Goal: Task Accomplishment & Management: Use online tool/utility

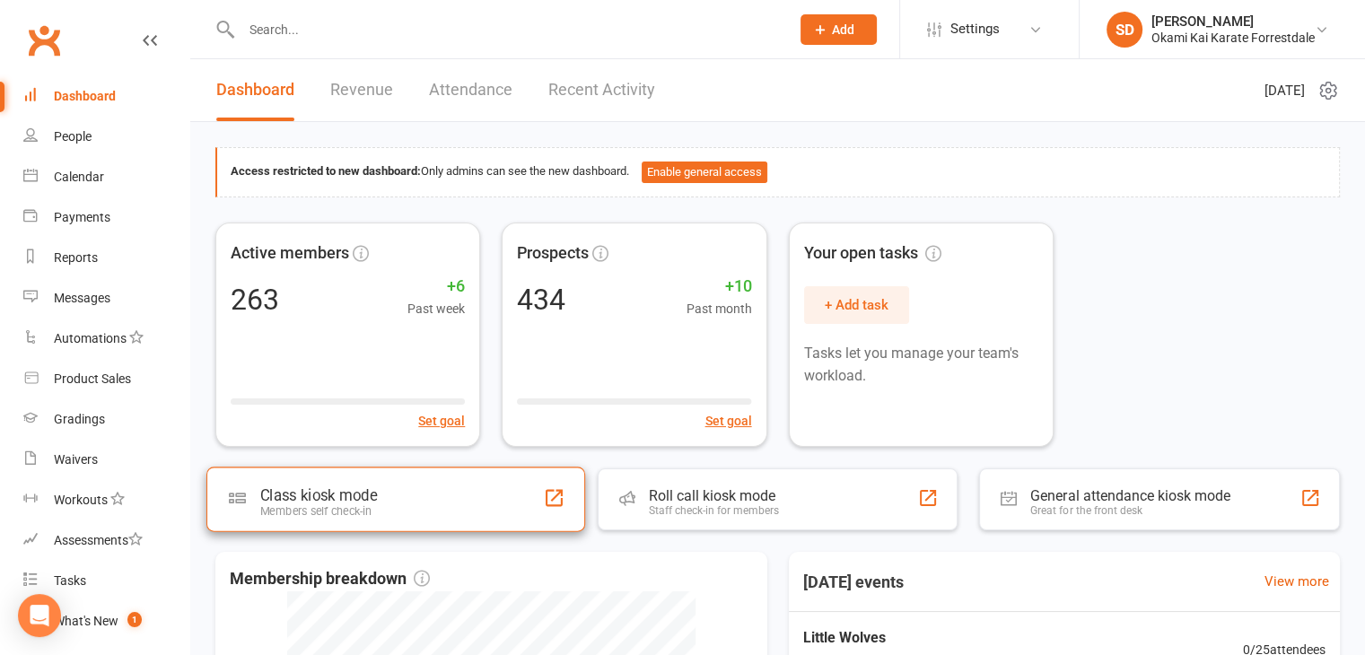
click at [379, 513] on div "Class kiosk mode Members self check-in" at bounding box center [395, 499] width 379 height 65
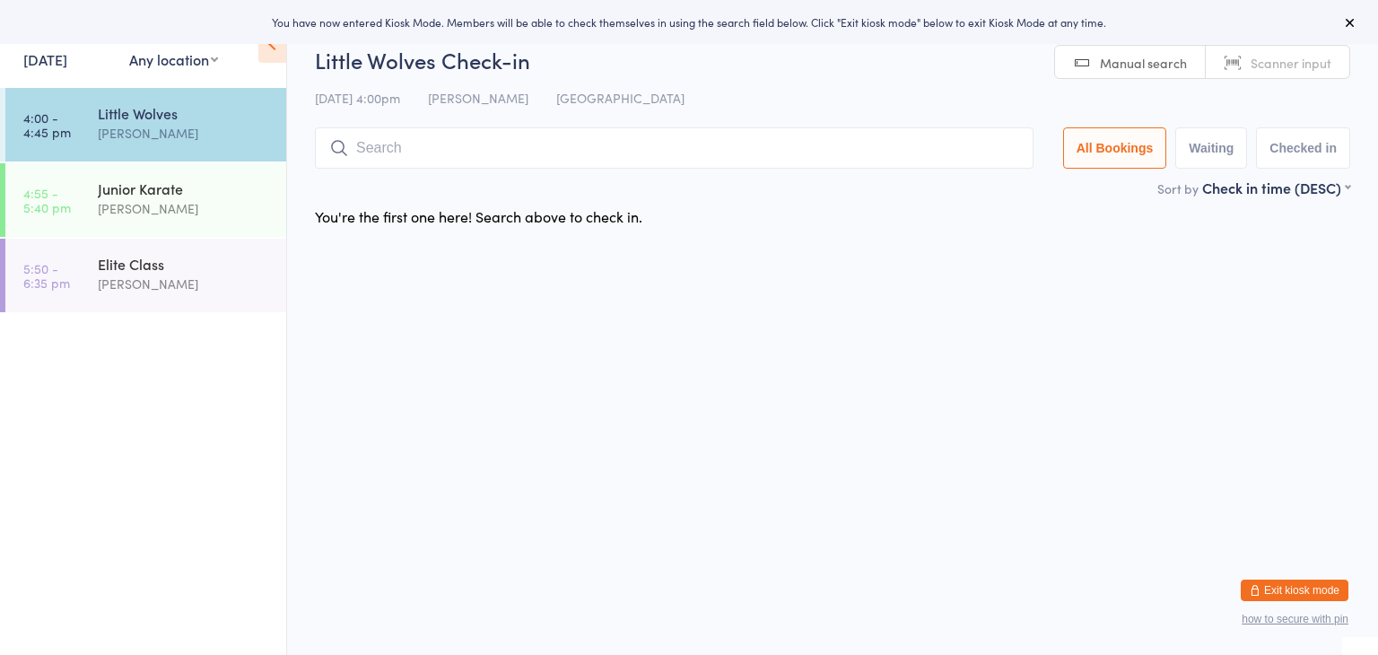
click at [430, 148] on input "search" at bounding box center [674, 147] width 719 height 41
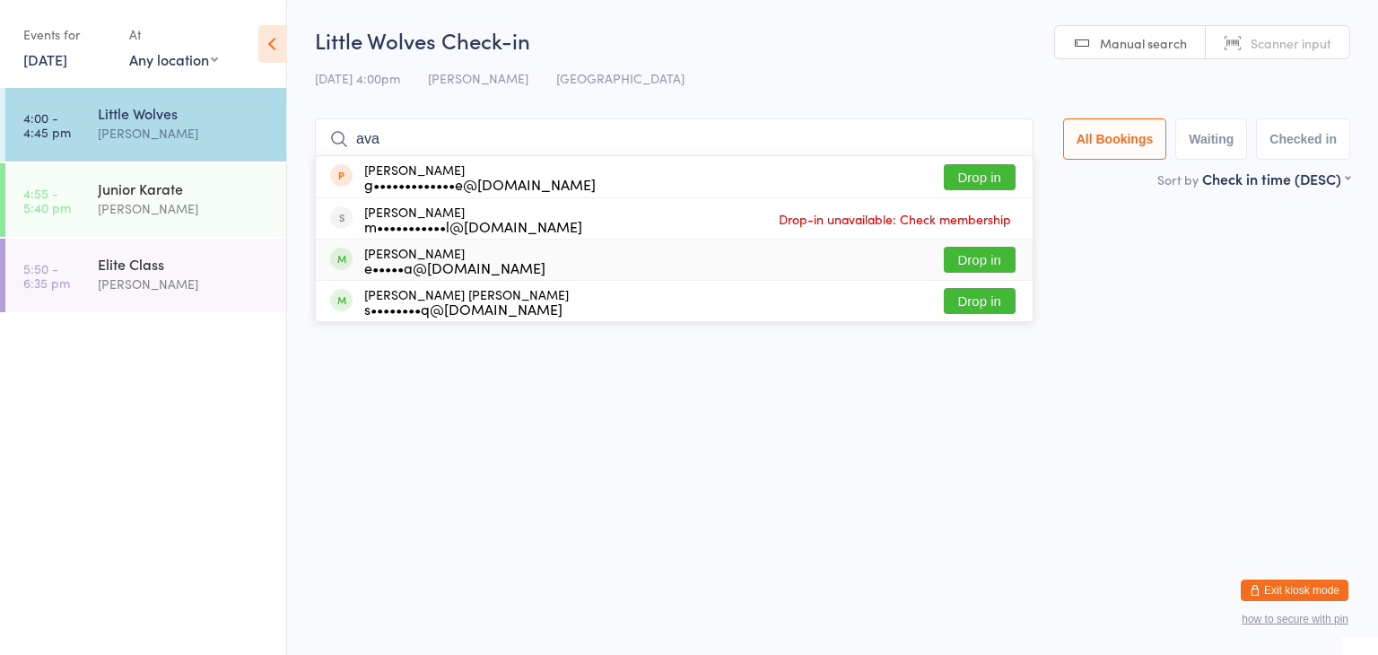
type input "ava"
click at [967, 255] on button "Drop in" at bounding box center [980, 260] width 72 height 26
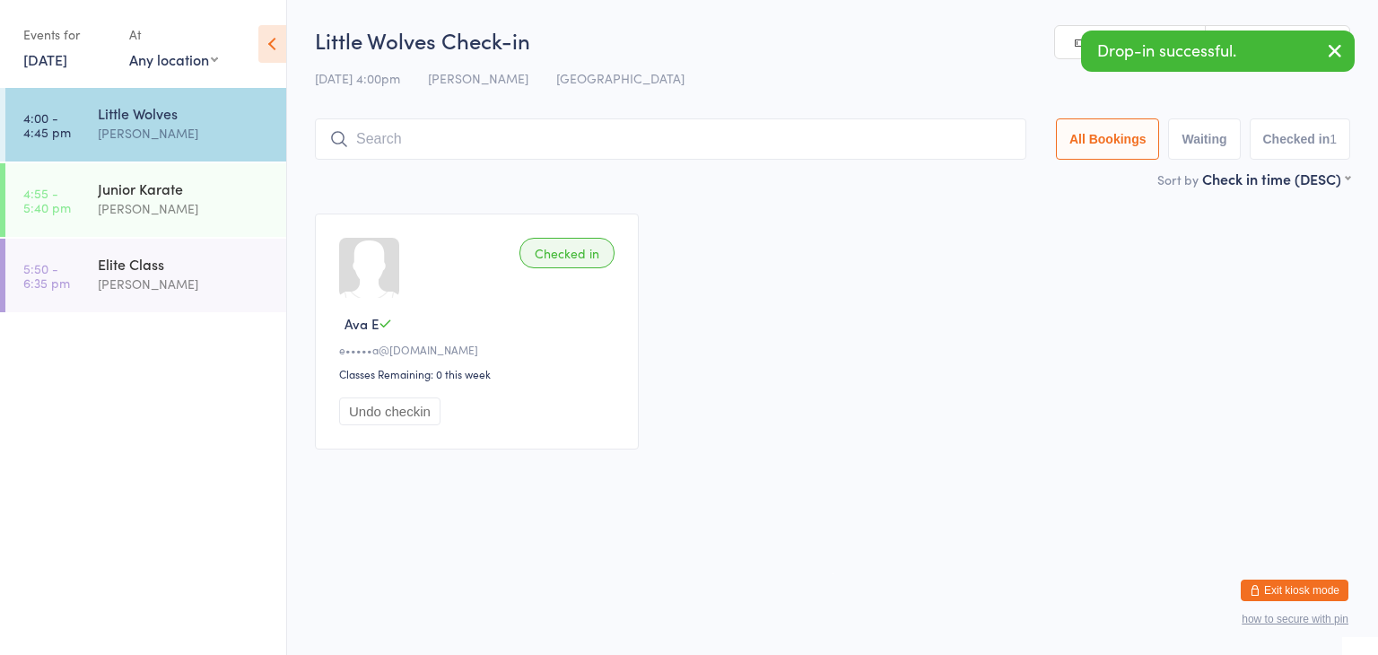
click at [740, 143] on input "search" at bounding box center [670, 138] width 711 height 41
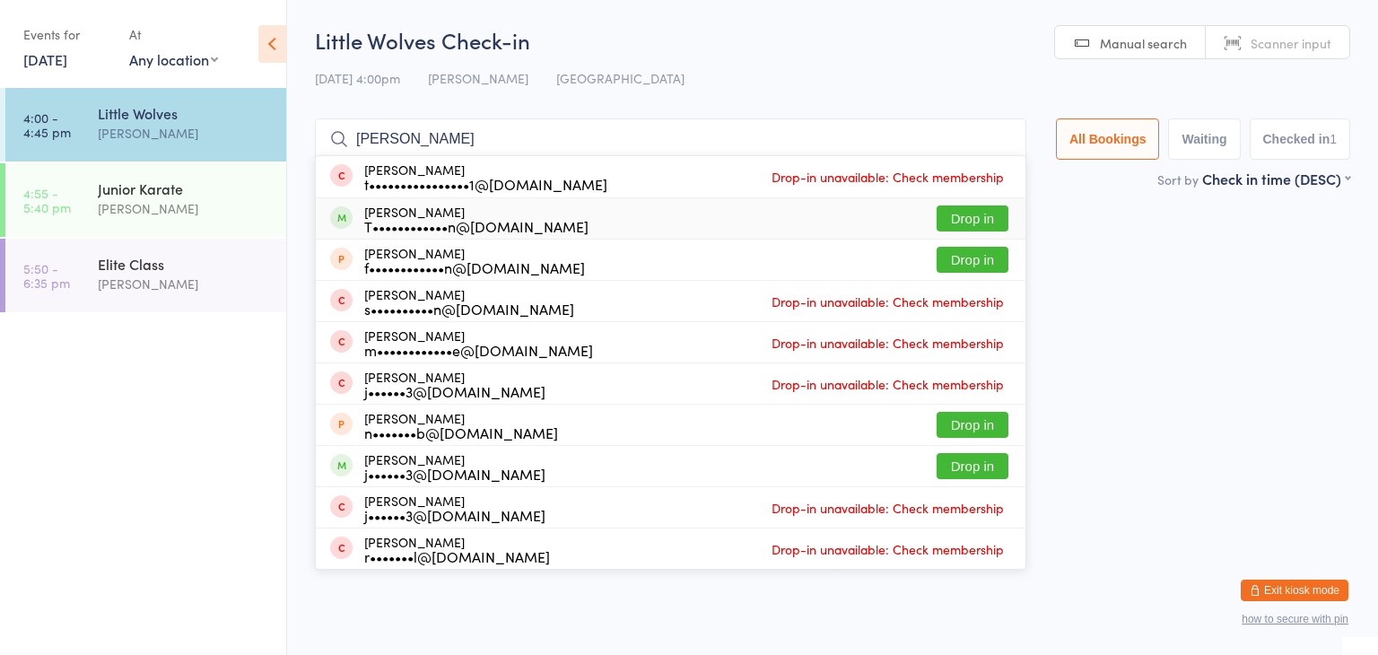
type input "[PERSON_NAME]"
click at [962, 209] on button "Drop in" at bounding box center [973, 218] width 72 height 26
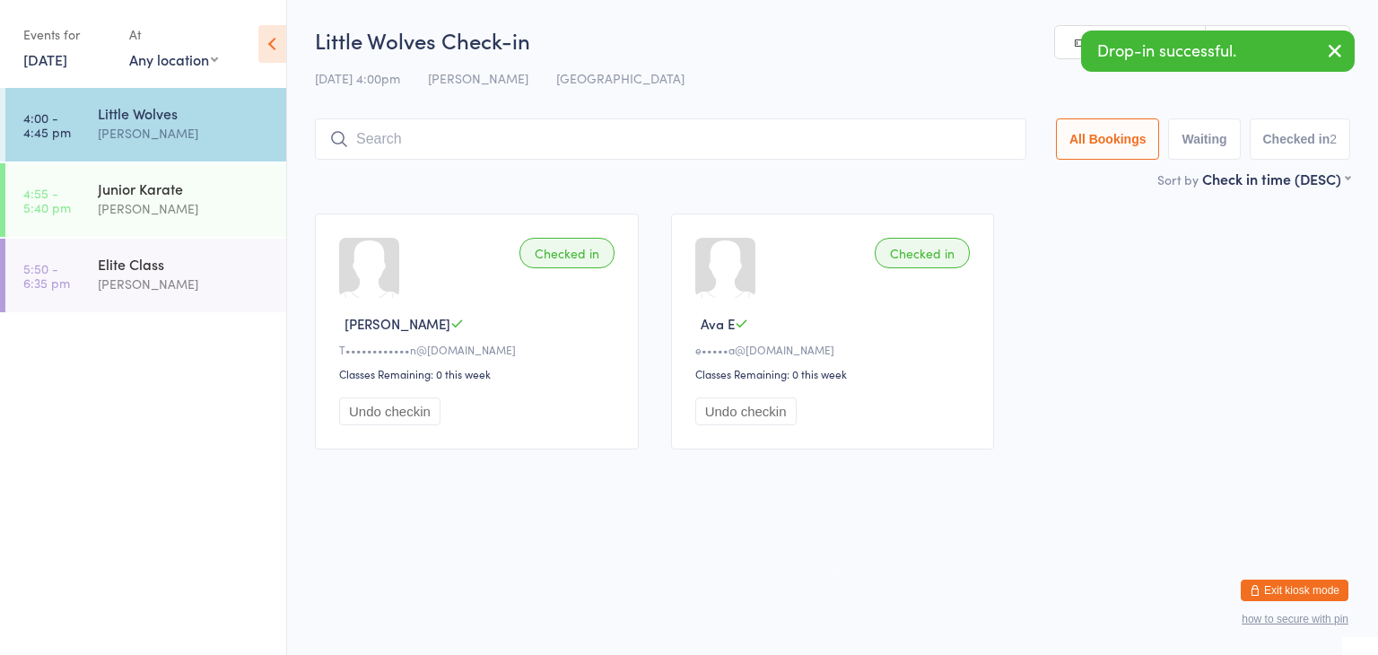
click at [792, 142] on input "search" at bounding box center [670, 138] width 711 height 41
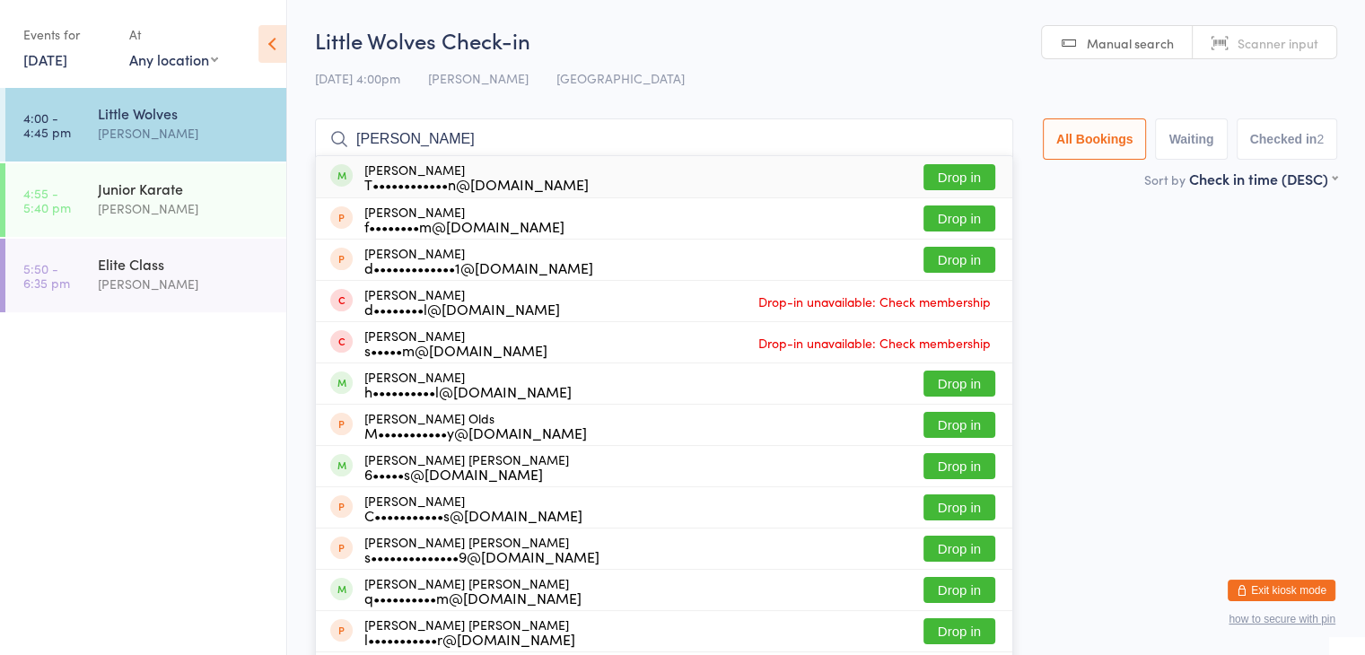
type input "[PERSON_NAME]"
click at [968, 172] on button "Drop in" at bounding box center [959, 177] width 72 height 26
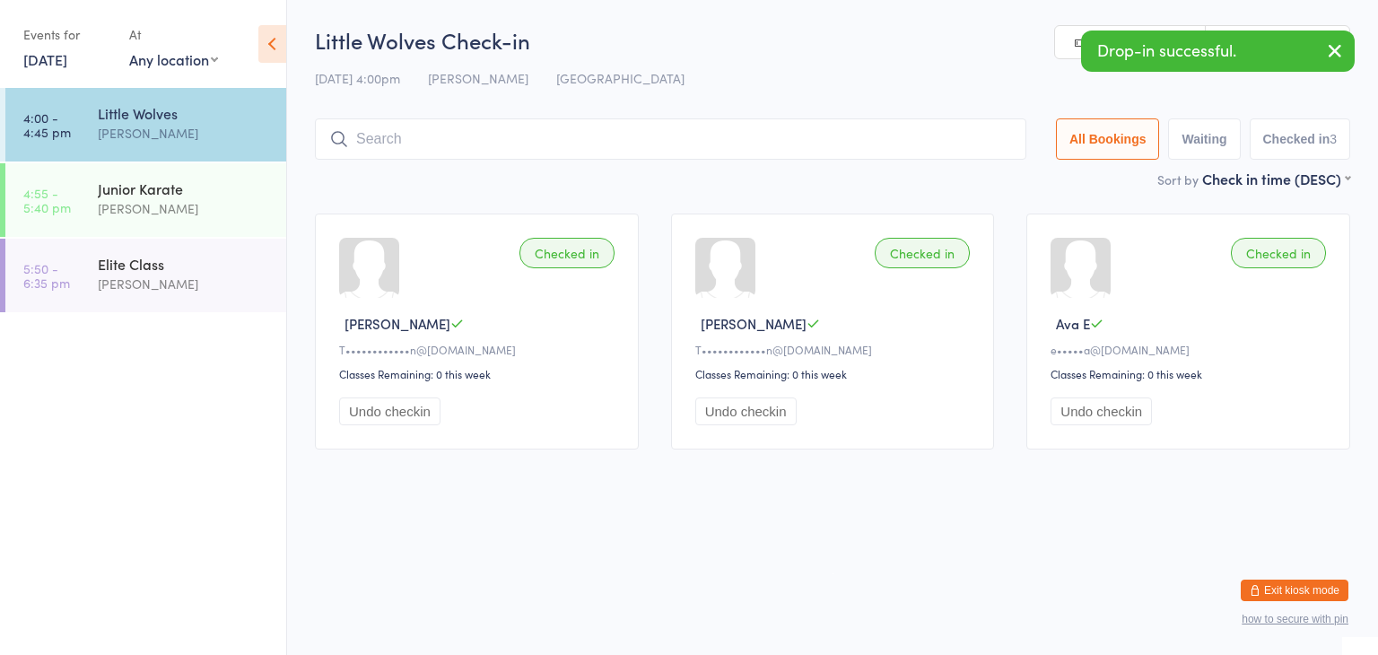
click at [919, 135] on input "search" at bounding box center [670, 138] width 711 height 41
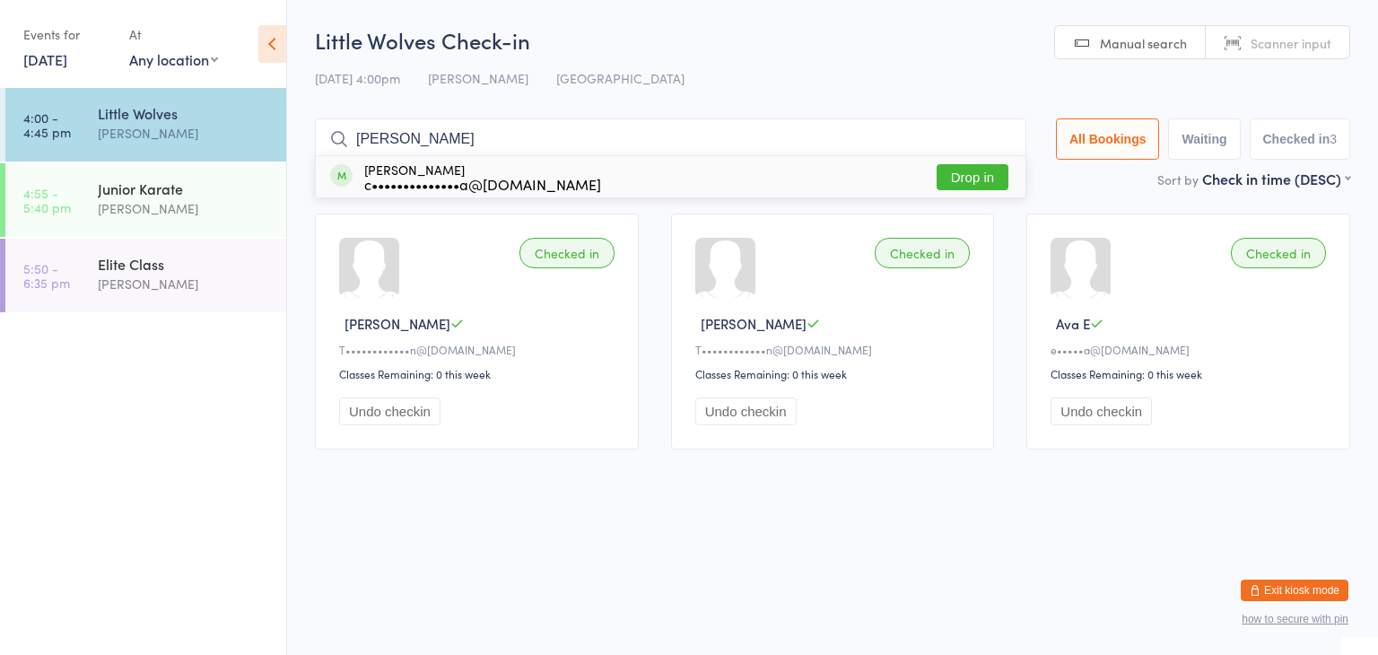
type input "[PERSON_NAME]"
click at [983, 170] on button "Drop in" at bounding box center [973, 177] width 72 height 26
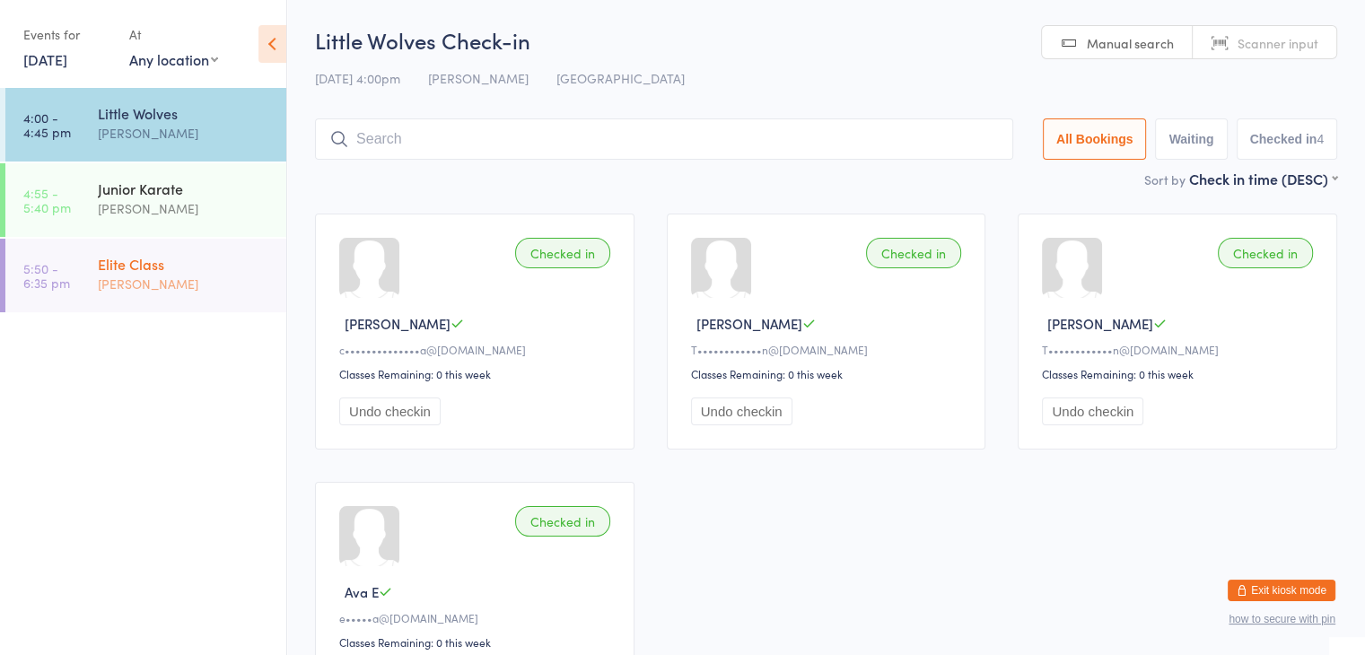
click at [211, 294] on div "[PERSON_NAME]" at bounding box center [184, 284] width 173 height 21
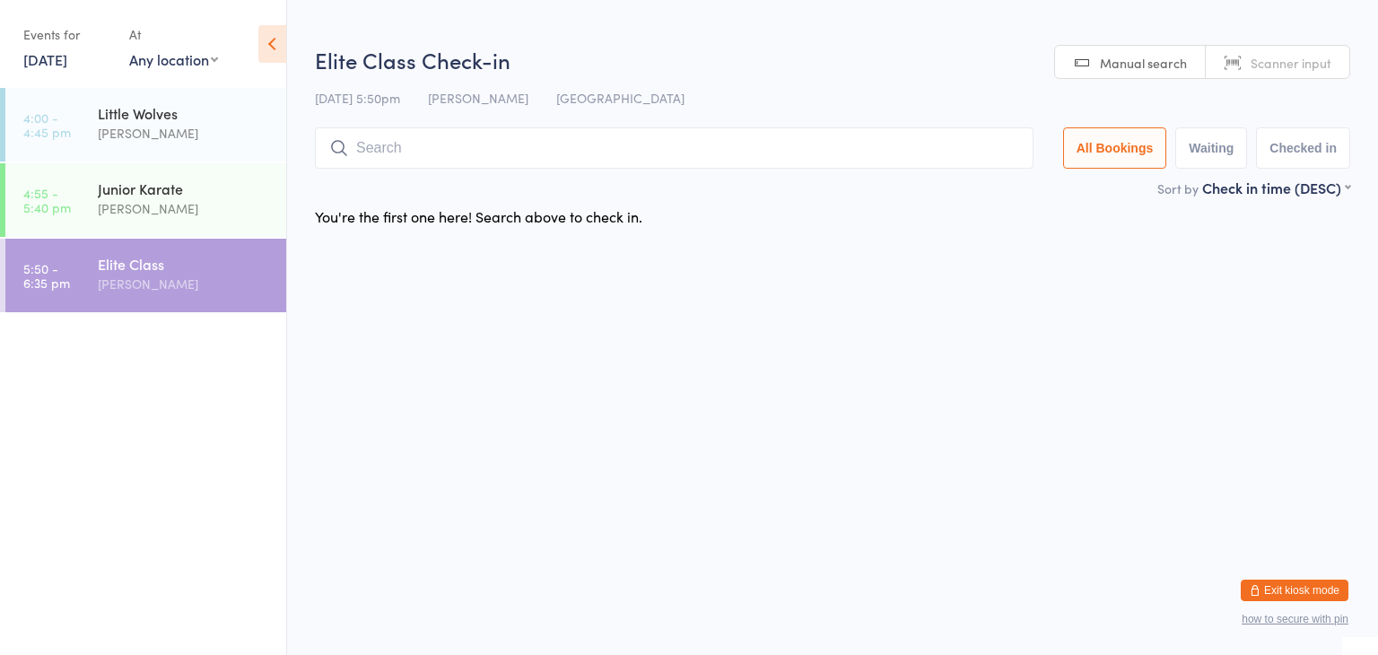
click at [459, 148] on input "search" at bounding box center [674, 147] width 719 height 41
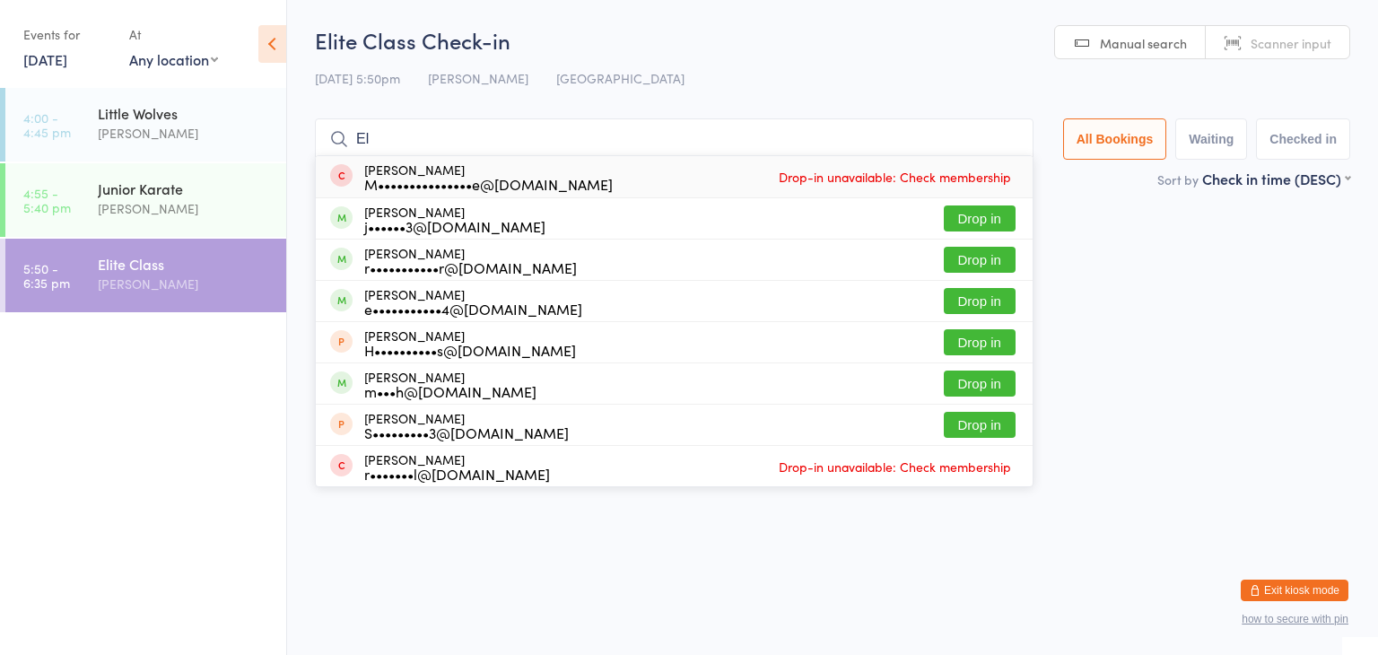
type input "E"
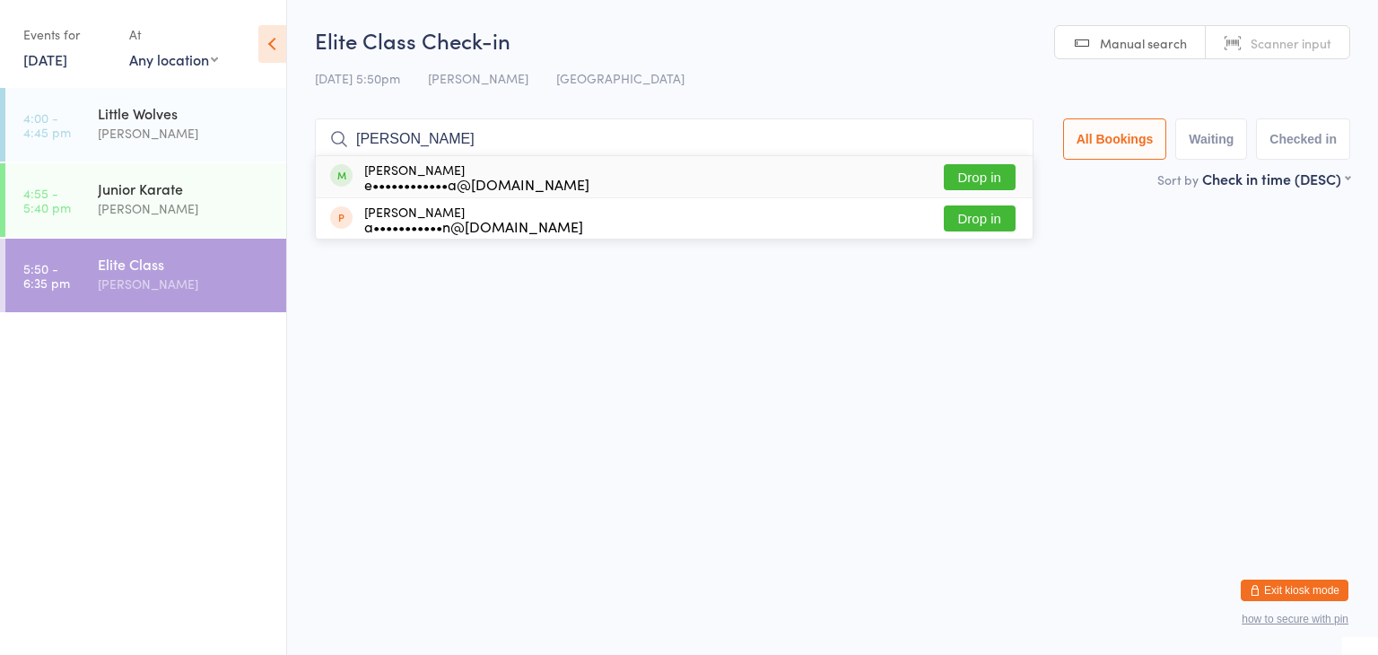
type input "[PERSON_NAME]"
click at [982, 178] on button "Drop in" at bounding box center [980, 177] width 72 height 26
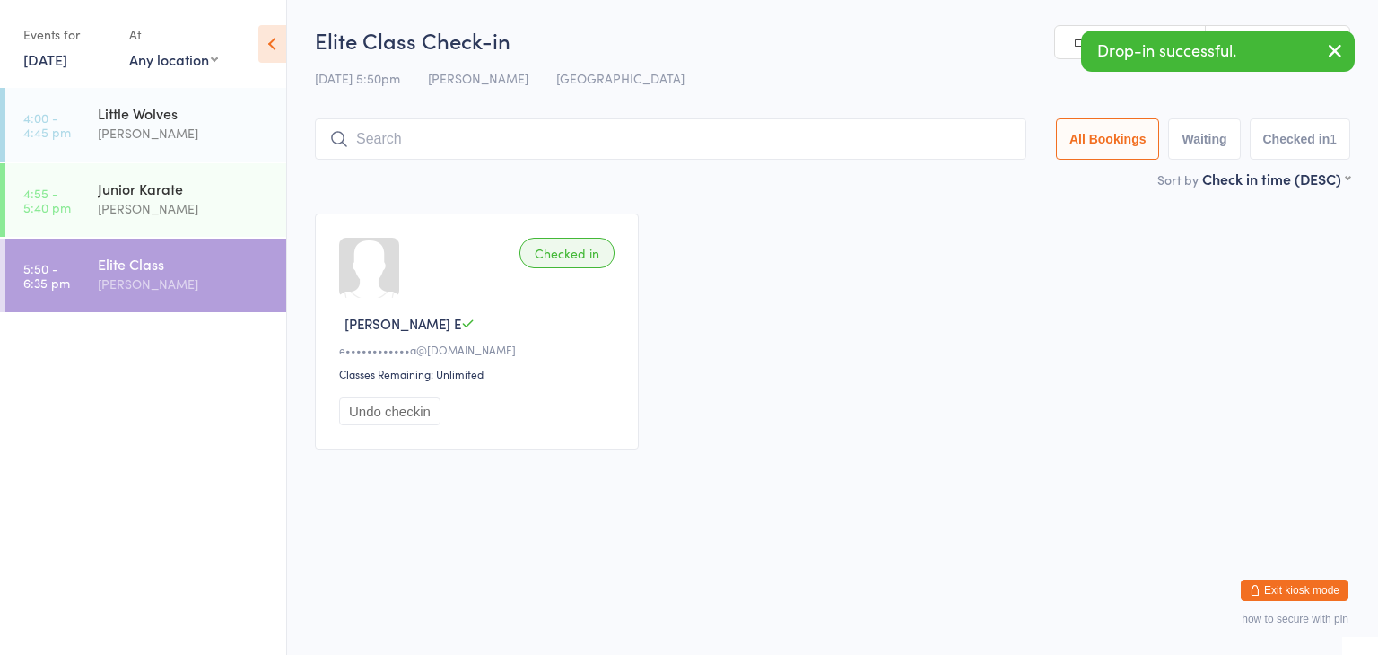
click at [841, 141] on input "search" at bounding box center [670, 138] width 711 height 41
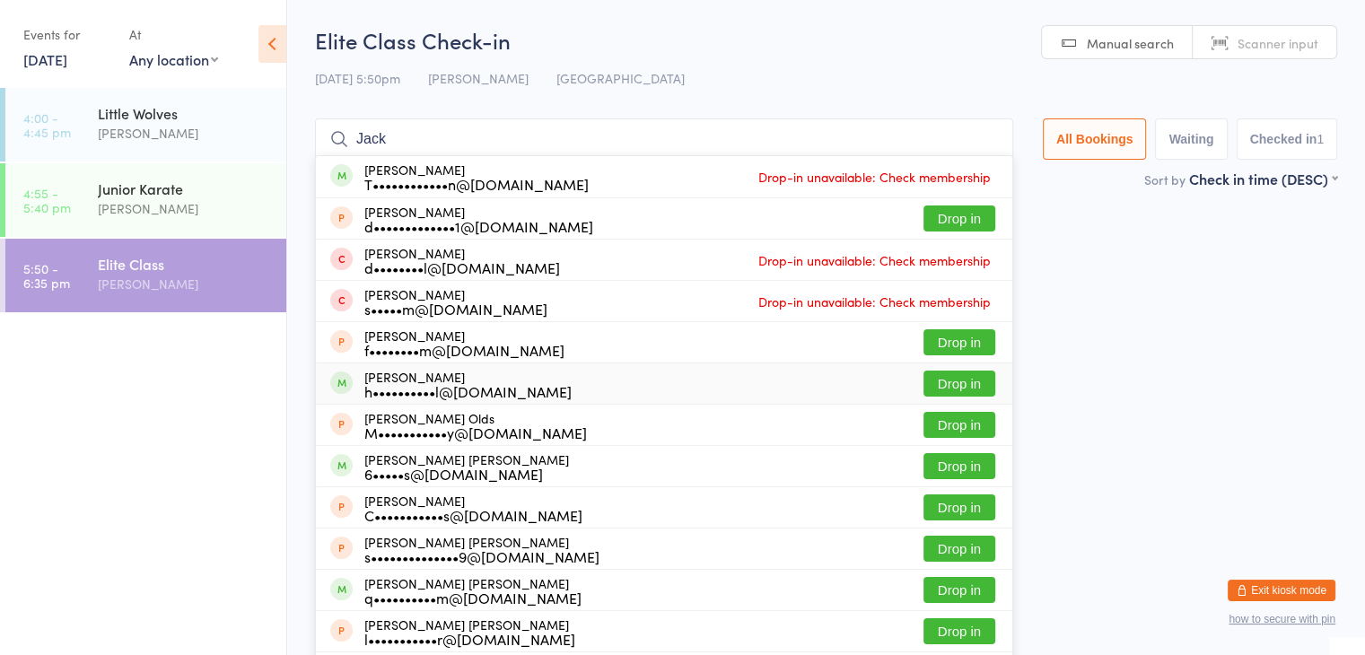
type input "Jack"
click at [953, 379] on button "Drop in" at bounding box center [959, 384] width 72 height 26
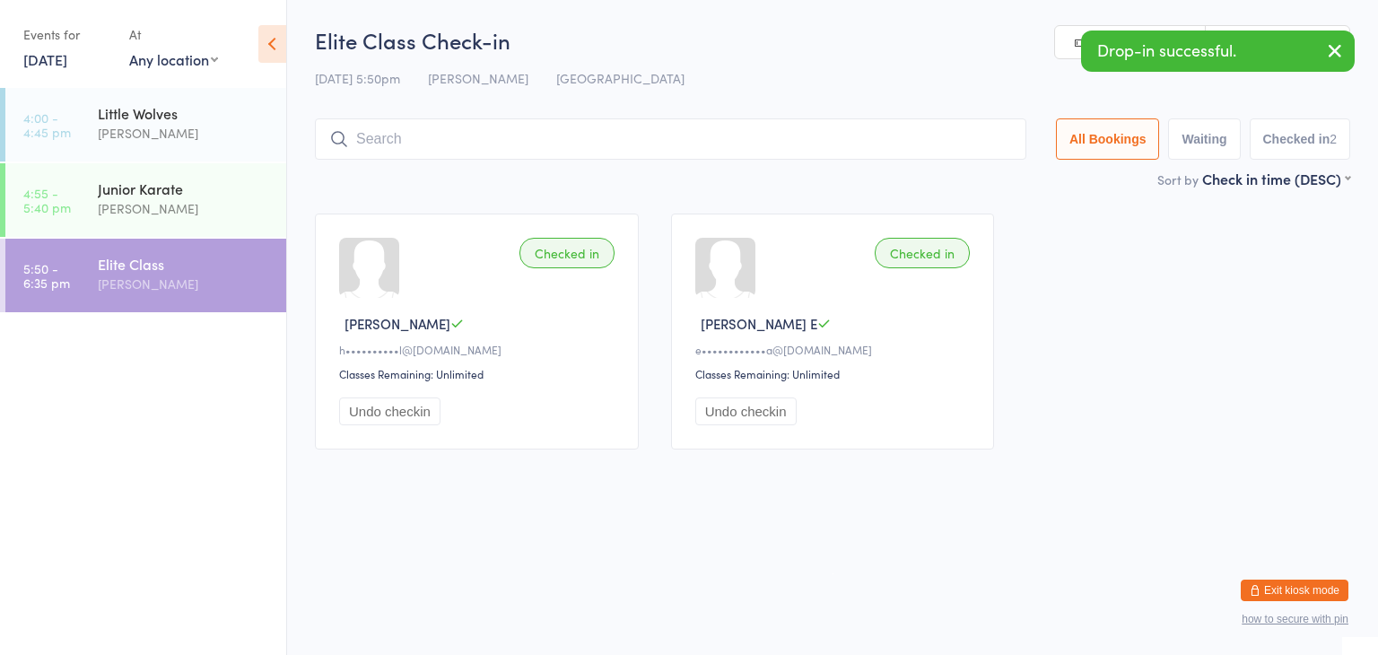
click at [436, 138] on input "search" at bounding box center [670, 138] width 711 height 41
click at [124, 132] on div "[PERSON_NAME]" at bounding box center [184, 133] width 173 height 21
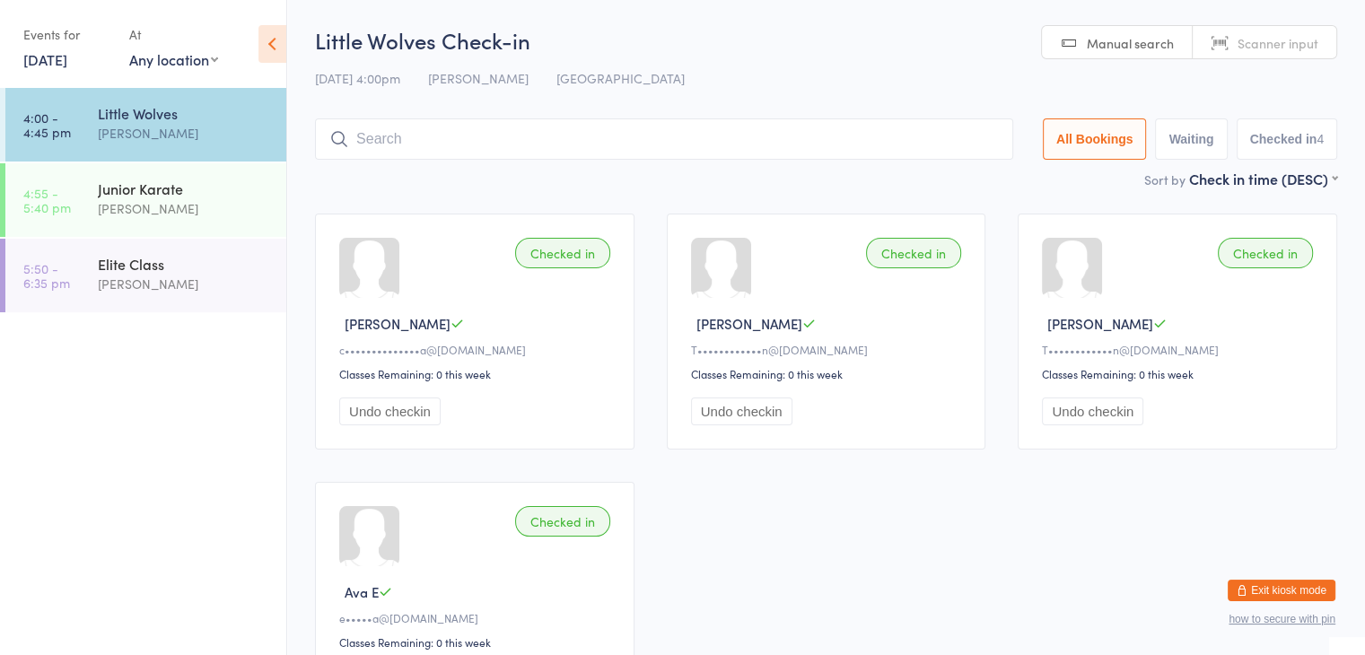
click at [1303, 591] on button "Exit kiosk mode" at bounding box center [1281, 591] width 108 height 22
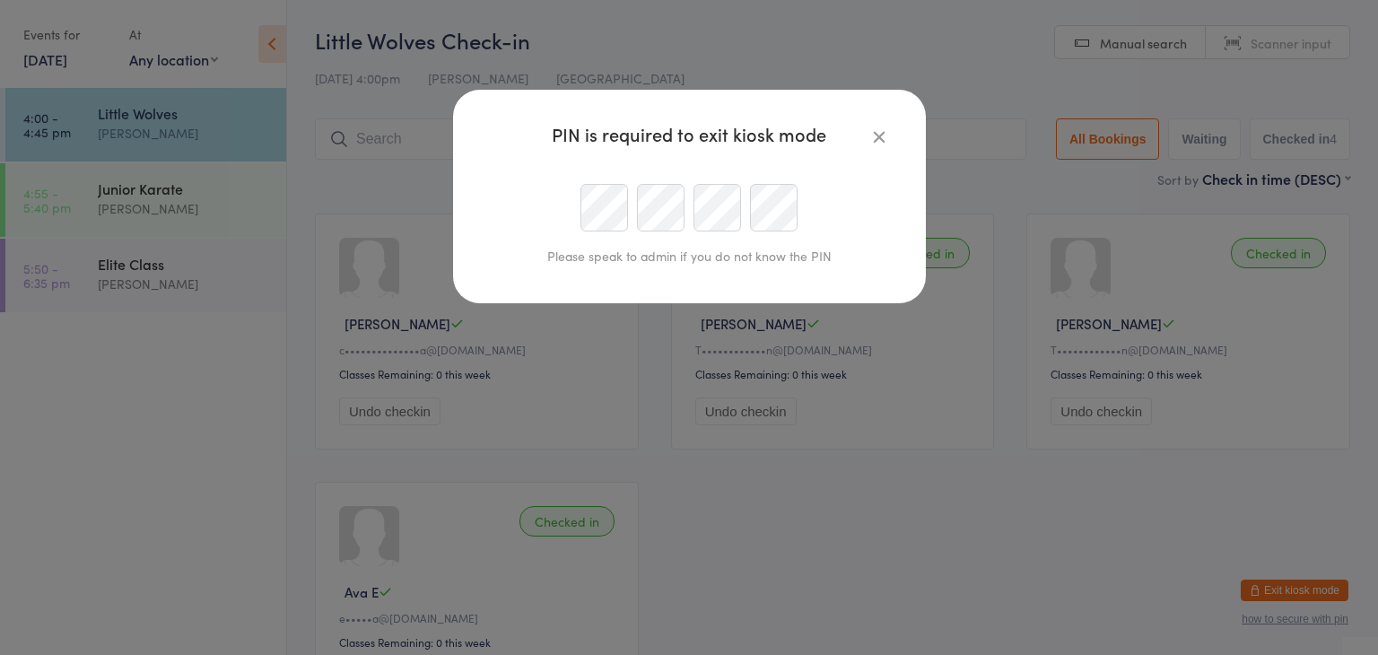
type input "[PERSON_NAME][EMAIL_ADDRESS][DOMAIN_NAME]"
